Goal: Transaction & Acquisition: Purchase product/service

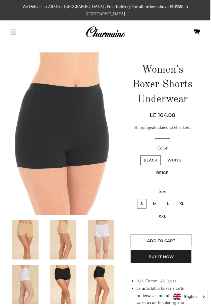
click at [10, 26] on button "Site navigation" at bounding box center [13, 32] width 15 height 15
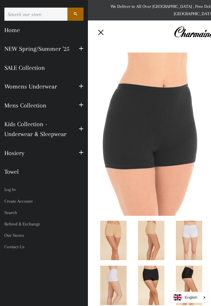
click at [95, 25] on button "Site navigation" at bounding box center [101, 32] width 15 height 15
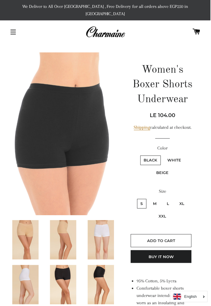
click at [14, 30] on span "button" at bounding box center [13, 30] width 5 height 1
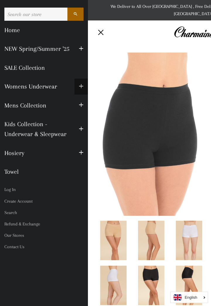
click at [83, 92] on button "Expand submenu Womens Underwear Collapse submenu Womens Underwear" at bounding box center [80, 87] width 13 height 16
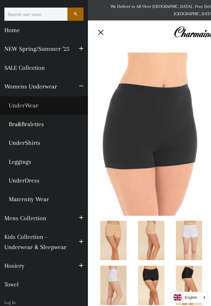
click at [18, 106] on link "UnderWear" at bounding box center [44, 105] width 88 height 19
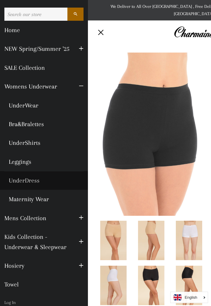
click at [15, 180] on link "UnderDress" at bounding box center [44, 180] width 88 height 19
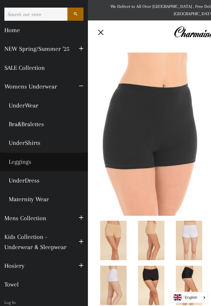
click at [24, 161] on link "Leggings" at bounding box center [44, 162] width 88 height 19
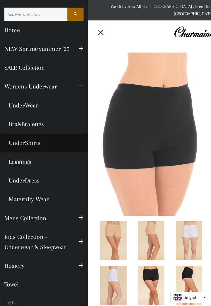
click at [15, 142] on link "UnderShirts" at bounding box center [44, 143] width 88 height 19
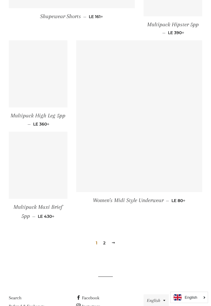
scroll to position [624, 0]
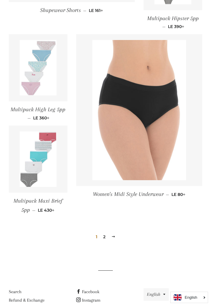
click at [104, 233] on link "2" at bounding box center [104, 237] width 7 height 9
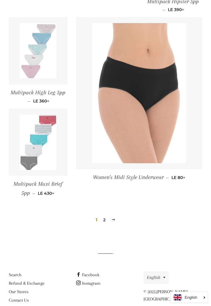
scroll to position [642, 0]
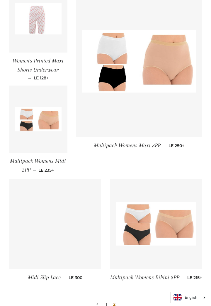
scroll to position [372, 0]
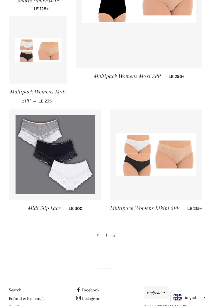
click at [104, 231] on link "1" at bounding box center [106, 235] width 6 height 9
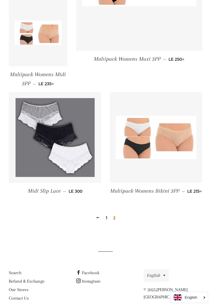
scroll to position [390, 0]
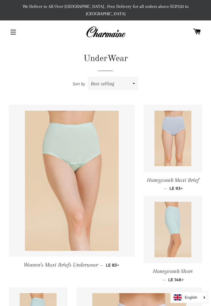
click at [172, 219] on img at bounding box center [172, 230] width 37 height 56
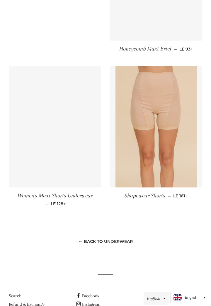
scroll to position [480, 0]
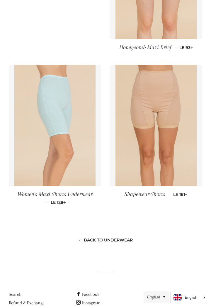
click at [34, 126] on img at bounding box center [54, 125] width 81 height 121
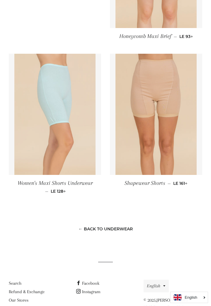
scroll to position [499, 0]
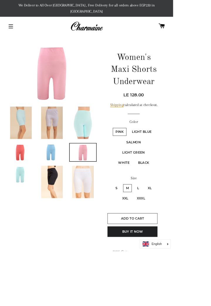
click at [56, 136] on img at bounding box center [63, 149] width 26 height 39
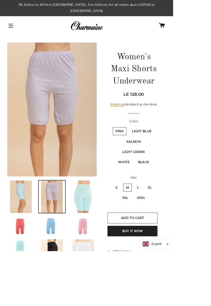
scroll to position [1, 0]
click at [150, 237] on label "XXL" at bounding box center [152, 242] width 15 height 10
click at [144, 236] on input "XXL" at bounding box center [144, 236] width 0 height 0
radio input "true"
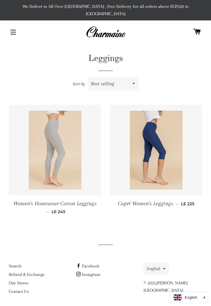
click at [44, 150] on img at bounding box center [55, 150] width 53 height 79
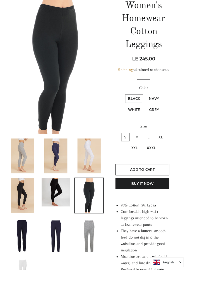
scroll to position [66, 0]
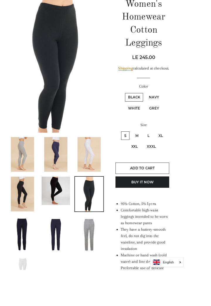
click at [98, 256] on img at bounding box center [101, 265] width 26 height 39
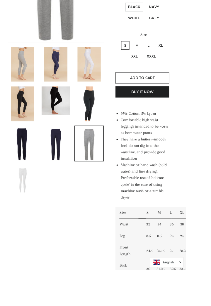
scroll to position [168, 0]
click at [165, 46] on label "L" at bounding box center [167, 51] width 9 height 10
click at [163, 46] on input "L" at bounding box center [163, 46] width 0 height 0
radio input "true"
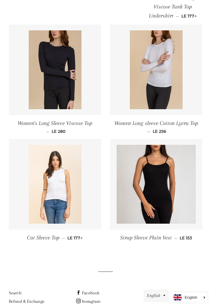
scroll to position [288, 0]
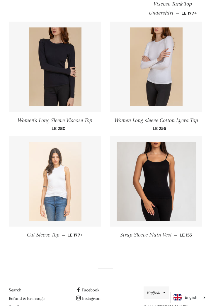
click at [45, 178] on img at bounding box center [55, 181] width 53 height 79
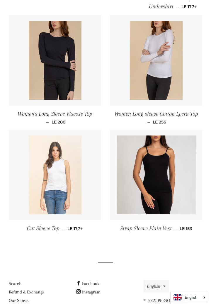
scroll to position [306, 0]
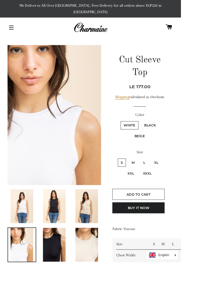
click at [18, 229] on img at bounding box center [25, 240] width 26 height 39
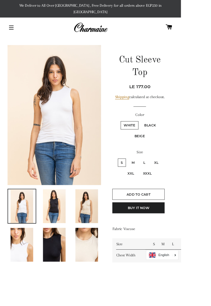
click at [38, 145] on img at bounding box center [63, 134] width 109 height 163
